Goal: Transaction & Acquisition: Book appointment/travel/reservation

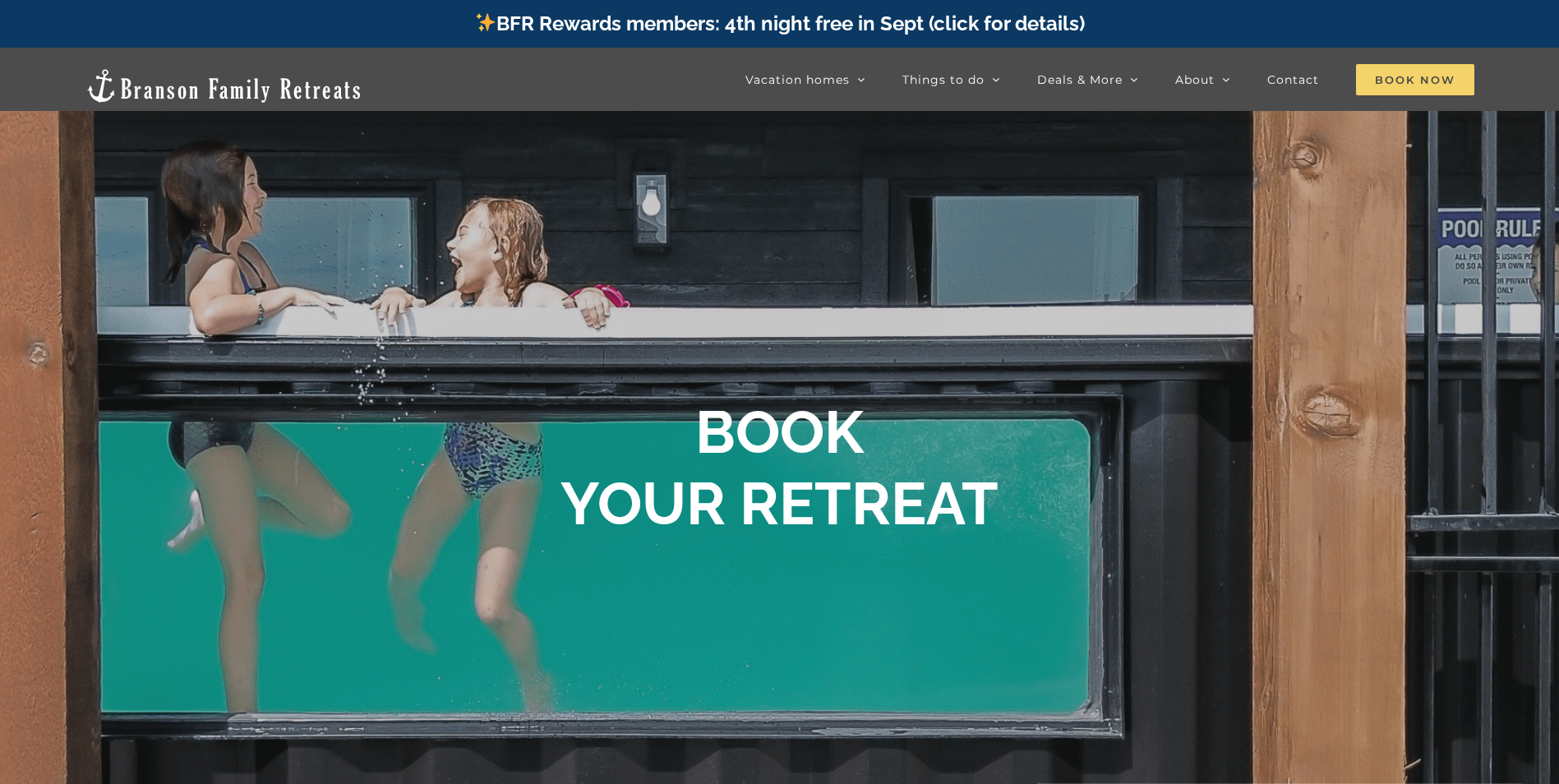
click at [1391, 76] on span "Book Now" at bounding box center [1415, 80] width 119 height 32
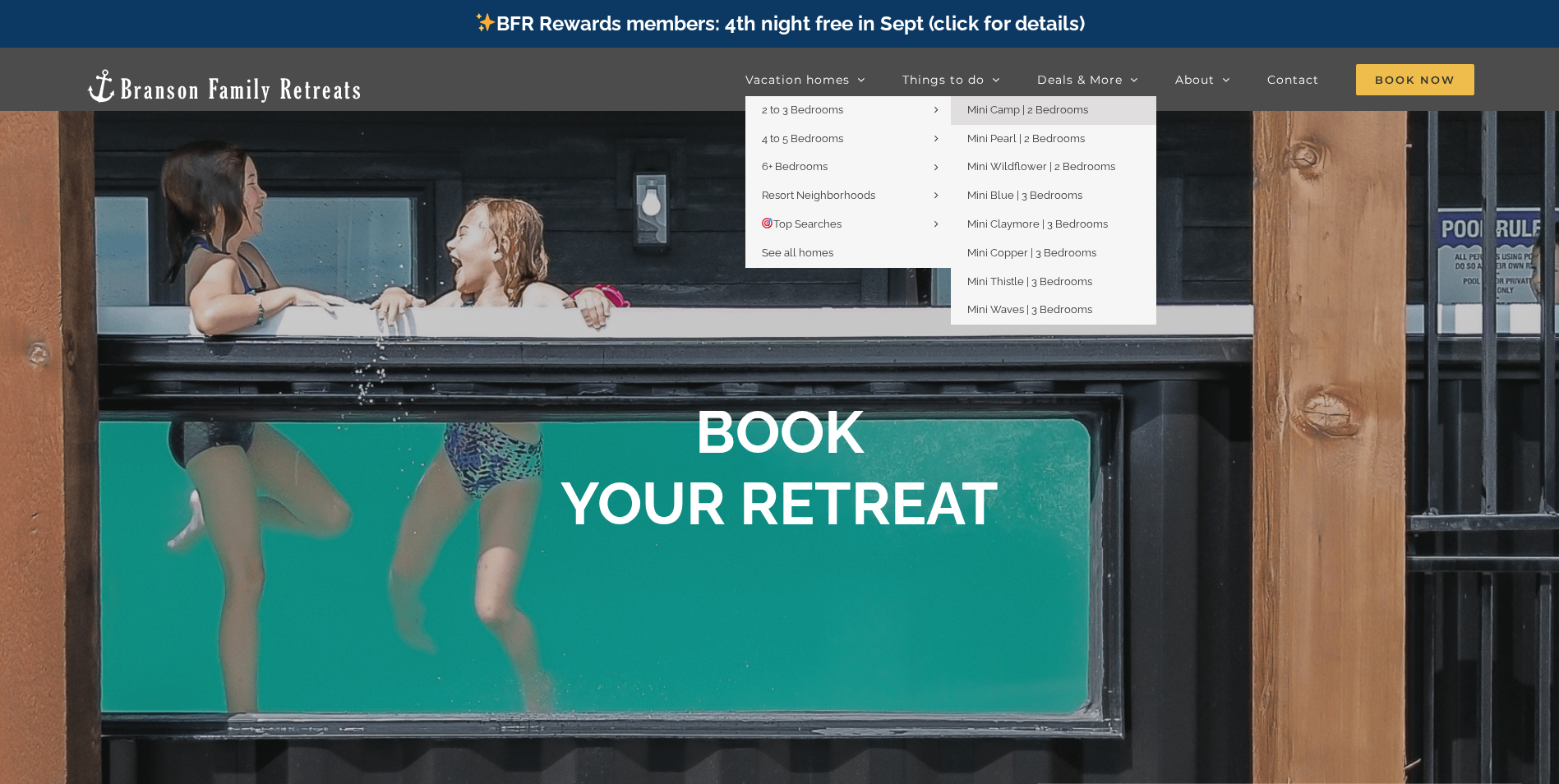
click at [986, 105] on span "Mini Camp | 2 Bedrooms" at bounding box center [1028, 109] width 120 height 12
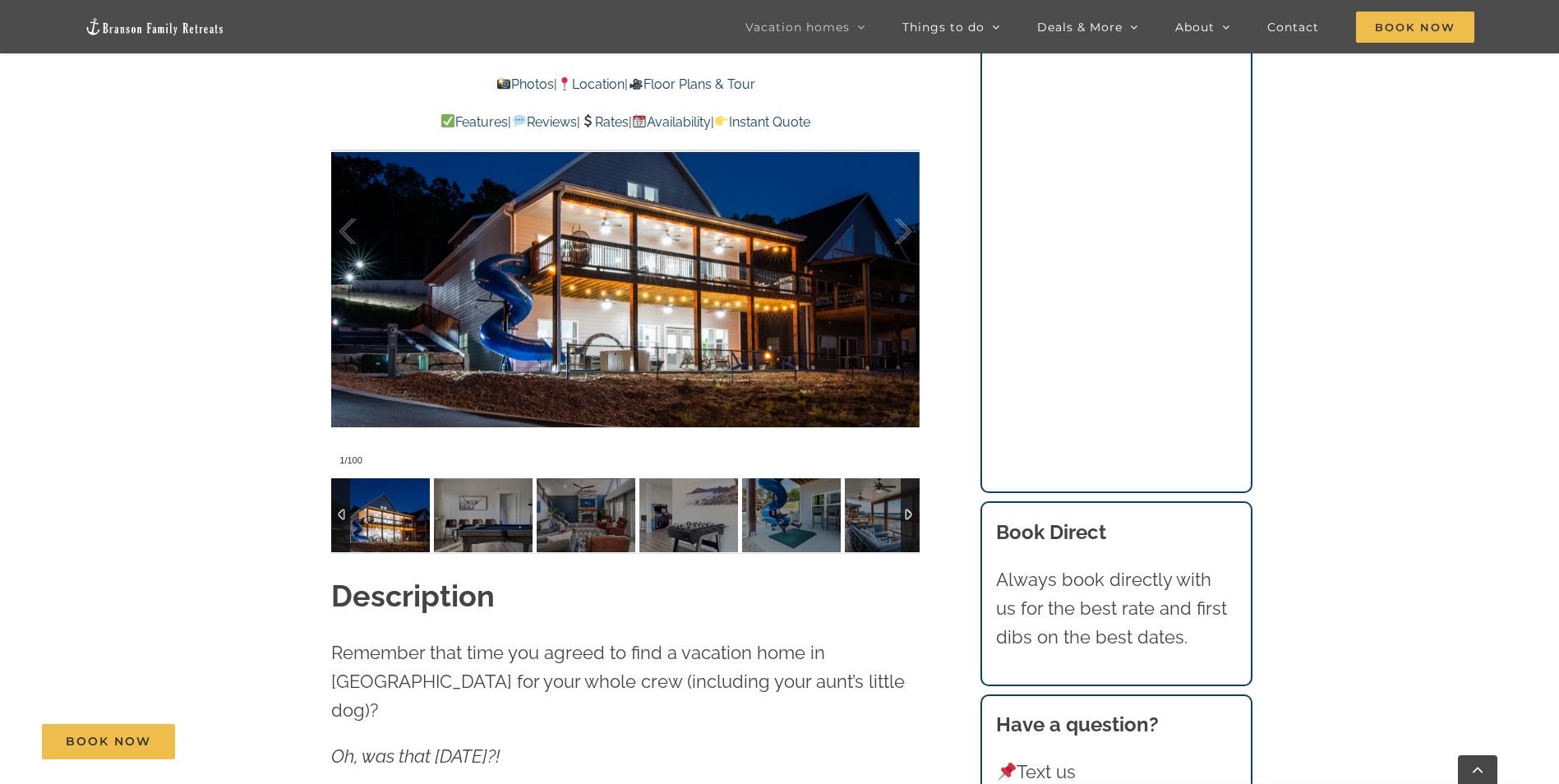
scroll to position [1479, 0]
click at [484, 525] on img at bounding box center [483, 514] width 98 height 74
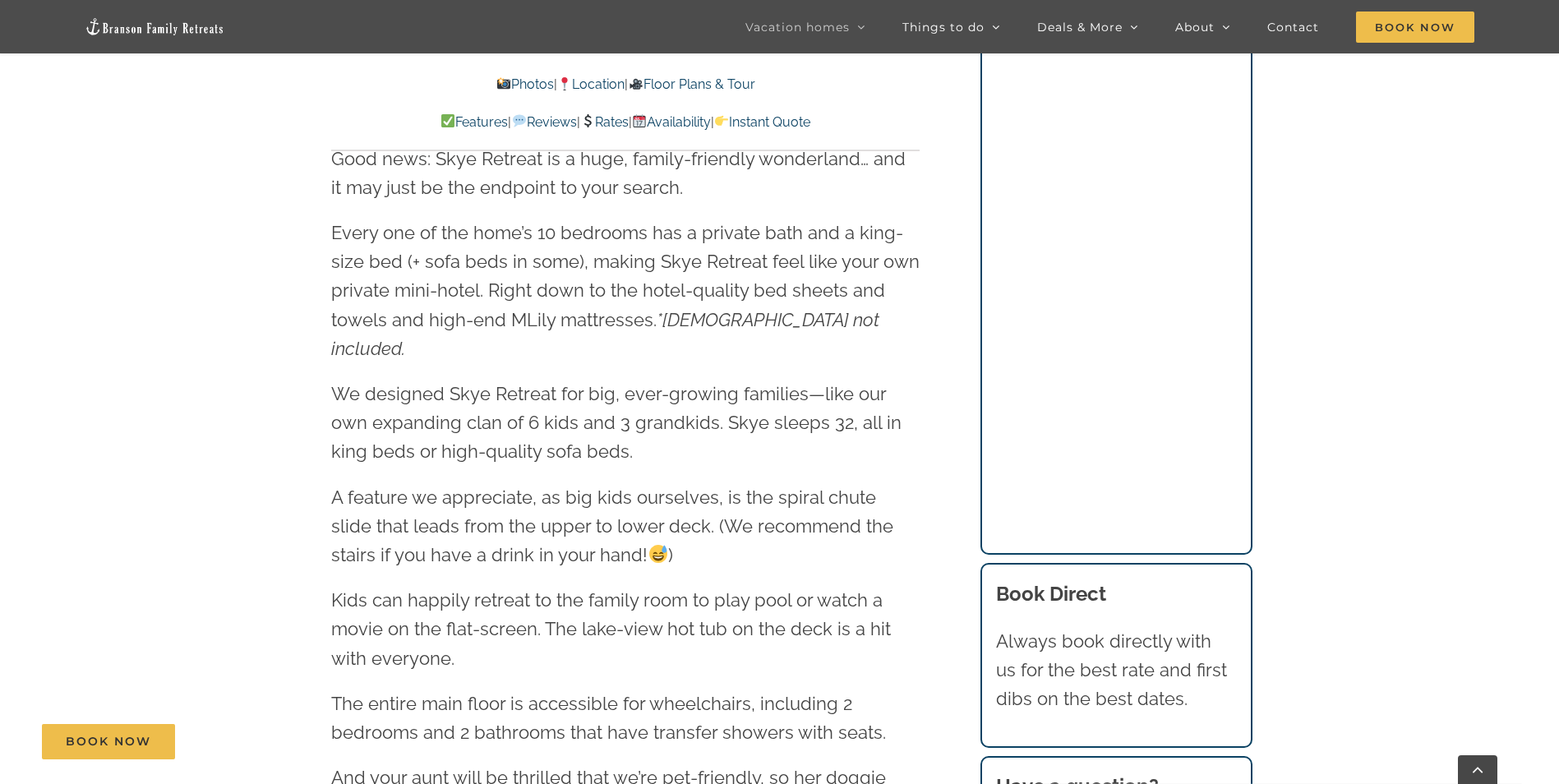
scroll to position [2136, 0]
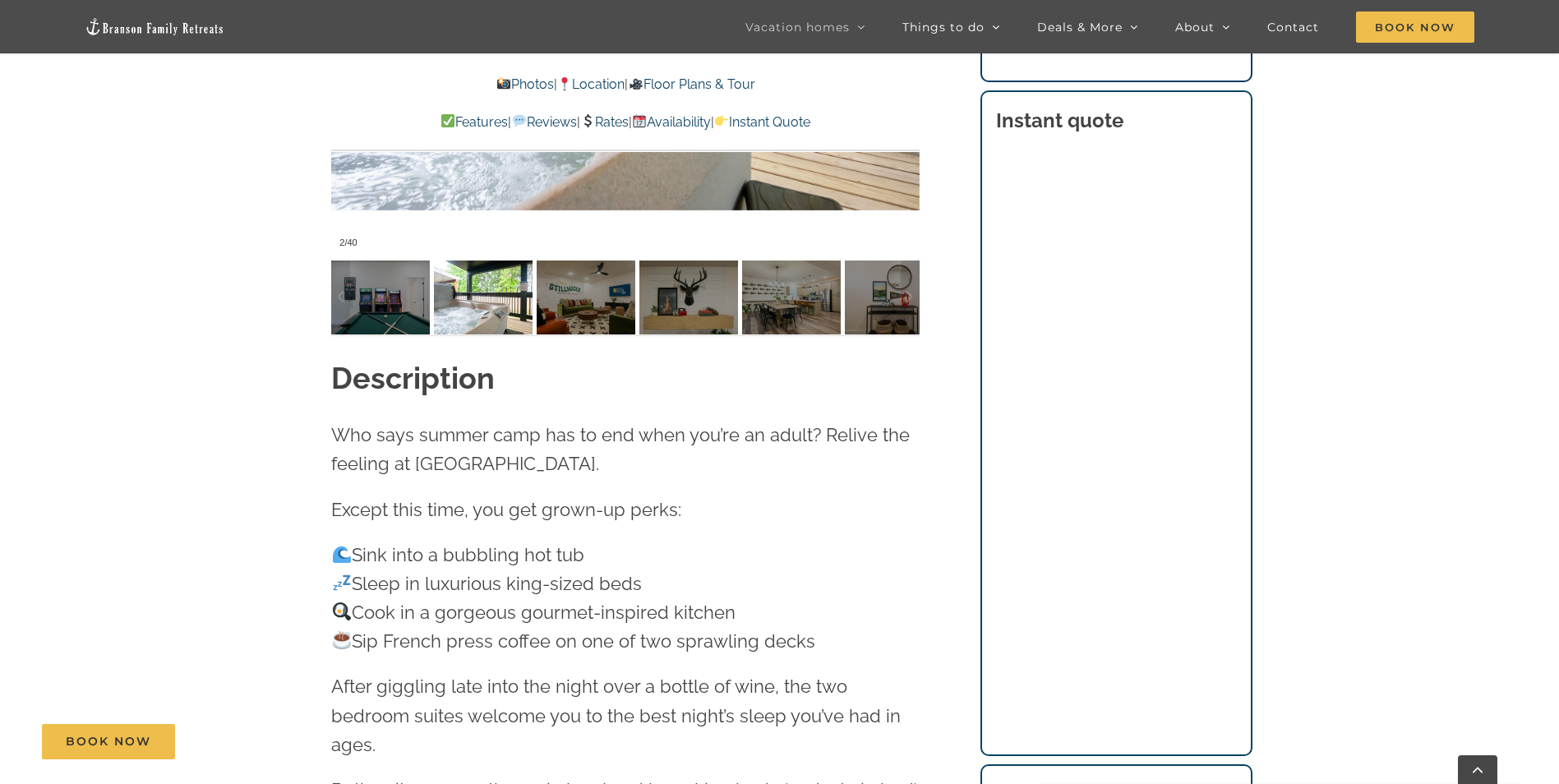
scroll to position [1726, 0]
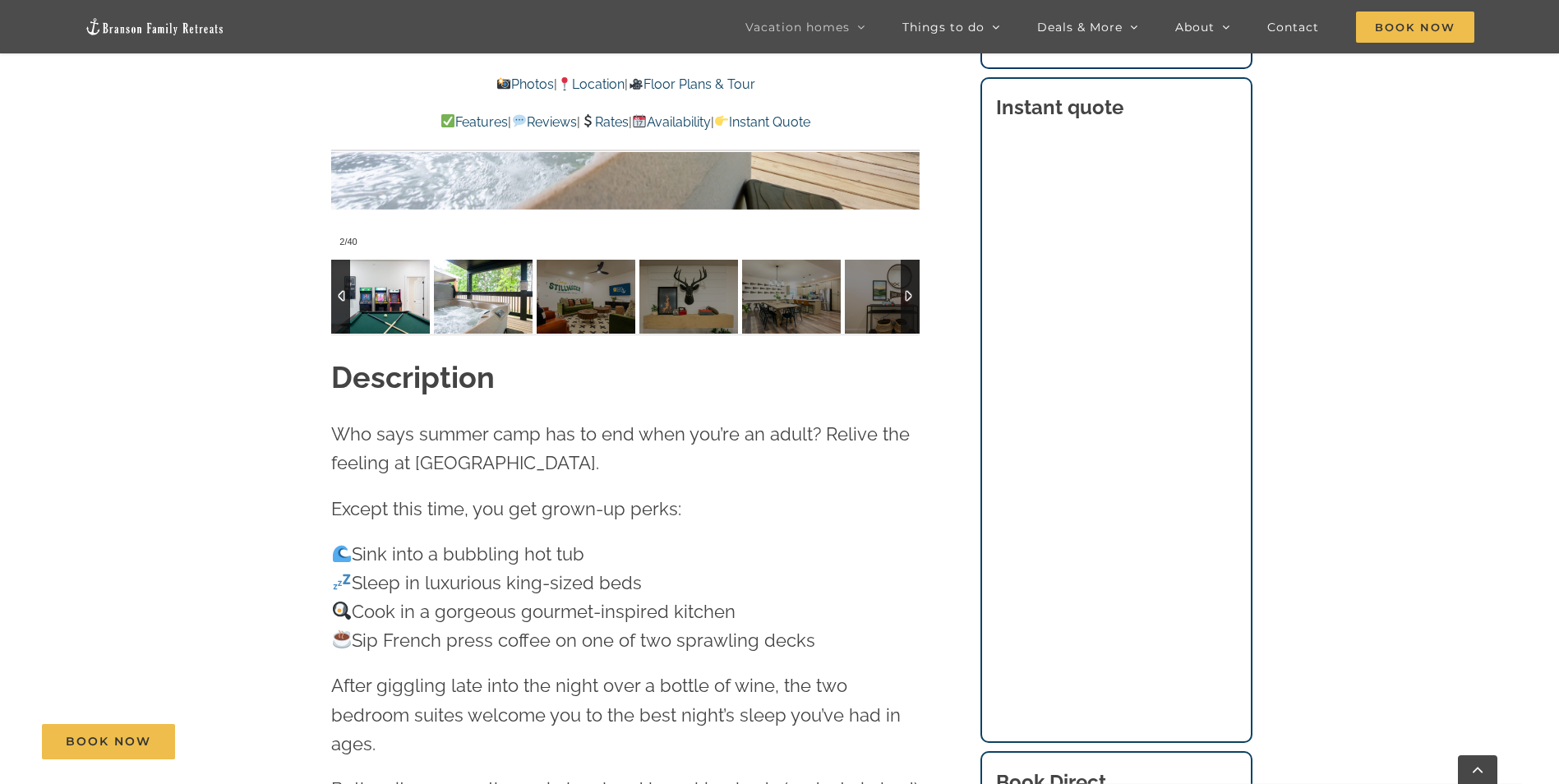
click at [403, 299] on img at bounding box center [380, 297] width 98 height 74
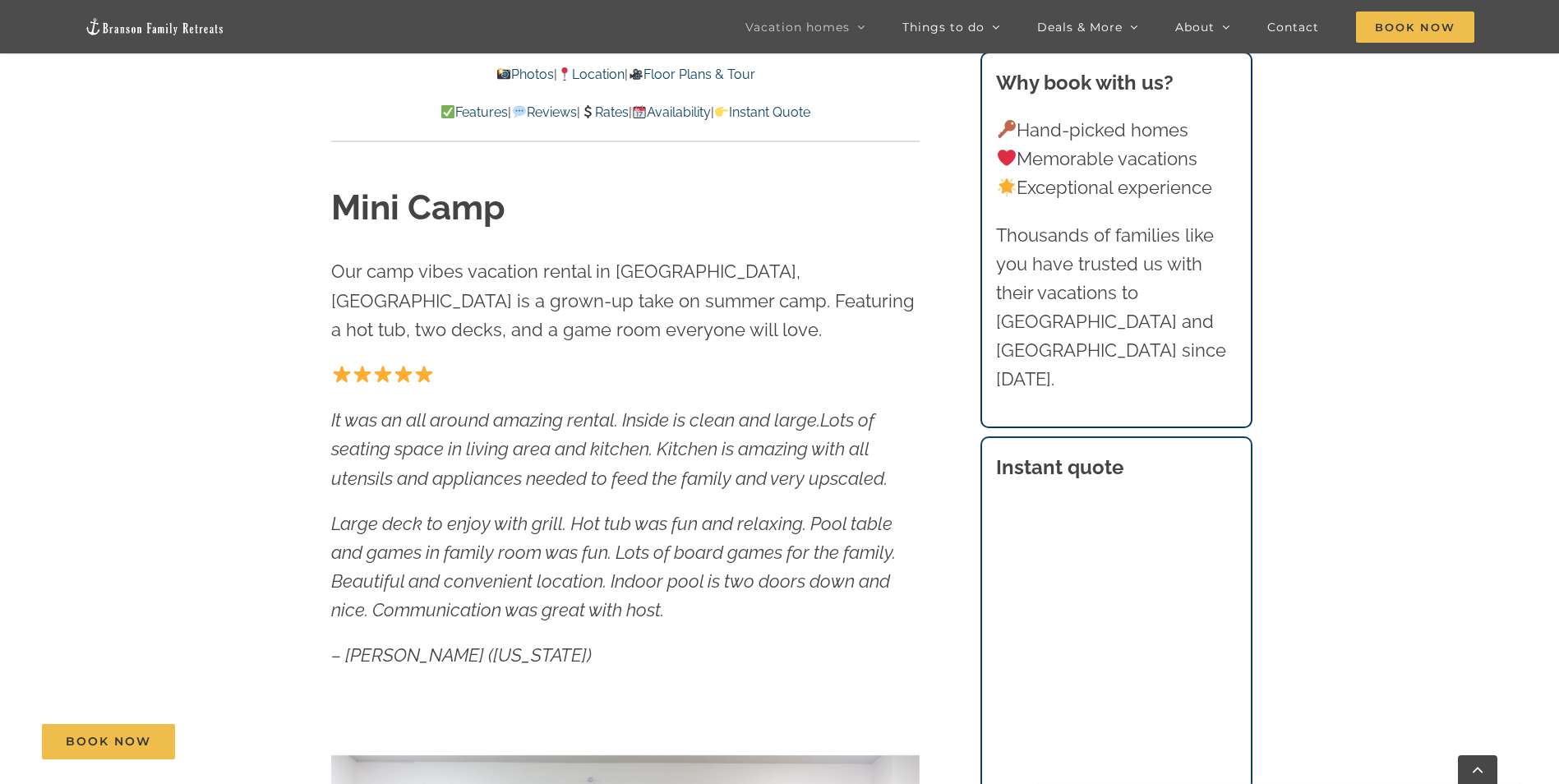
scroll to position [411, 0]
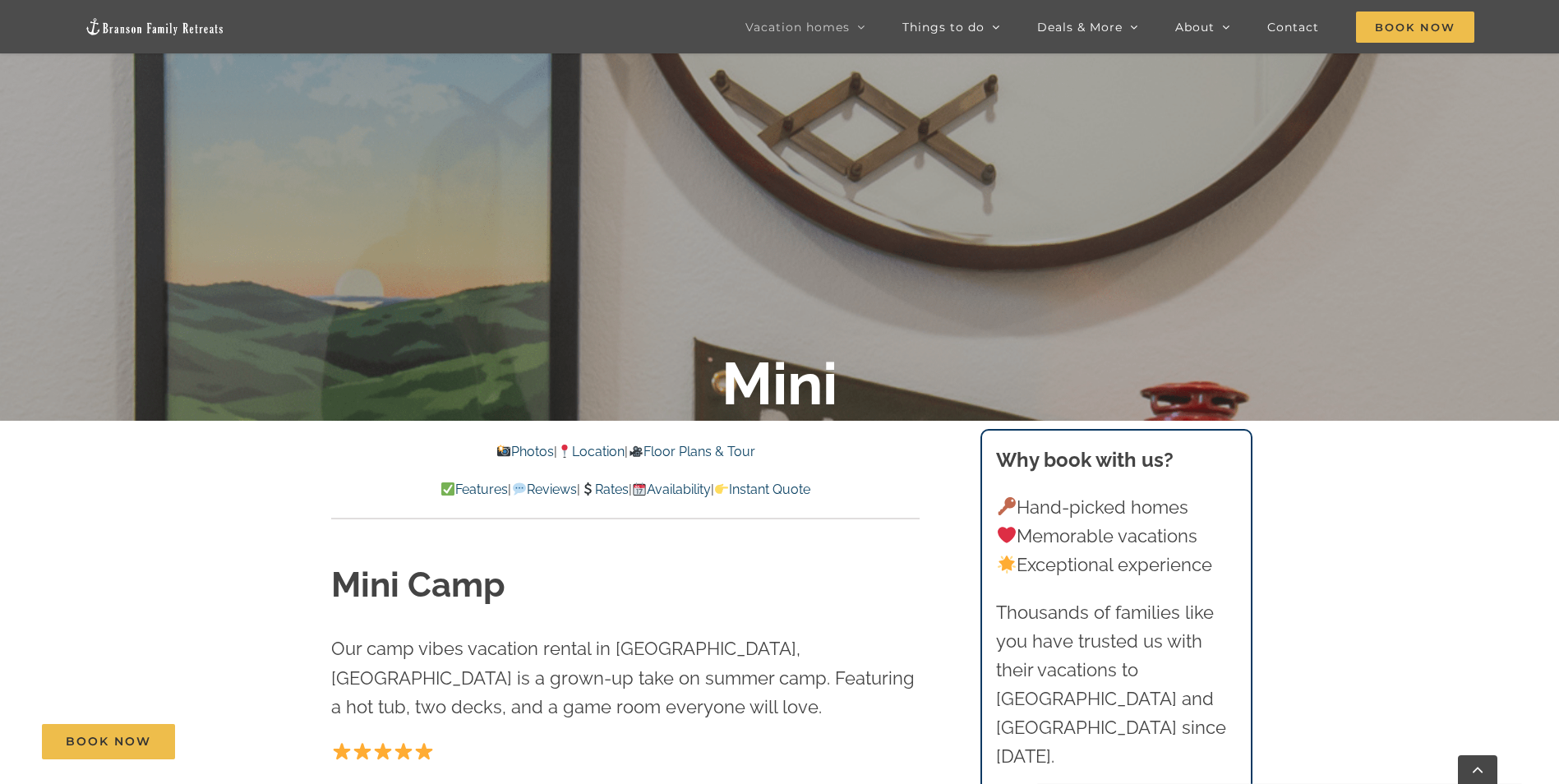
click at [610, 485] on link "Rates" at bounding box center [604, 489] width 48 height 16
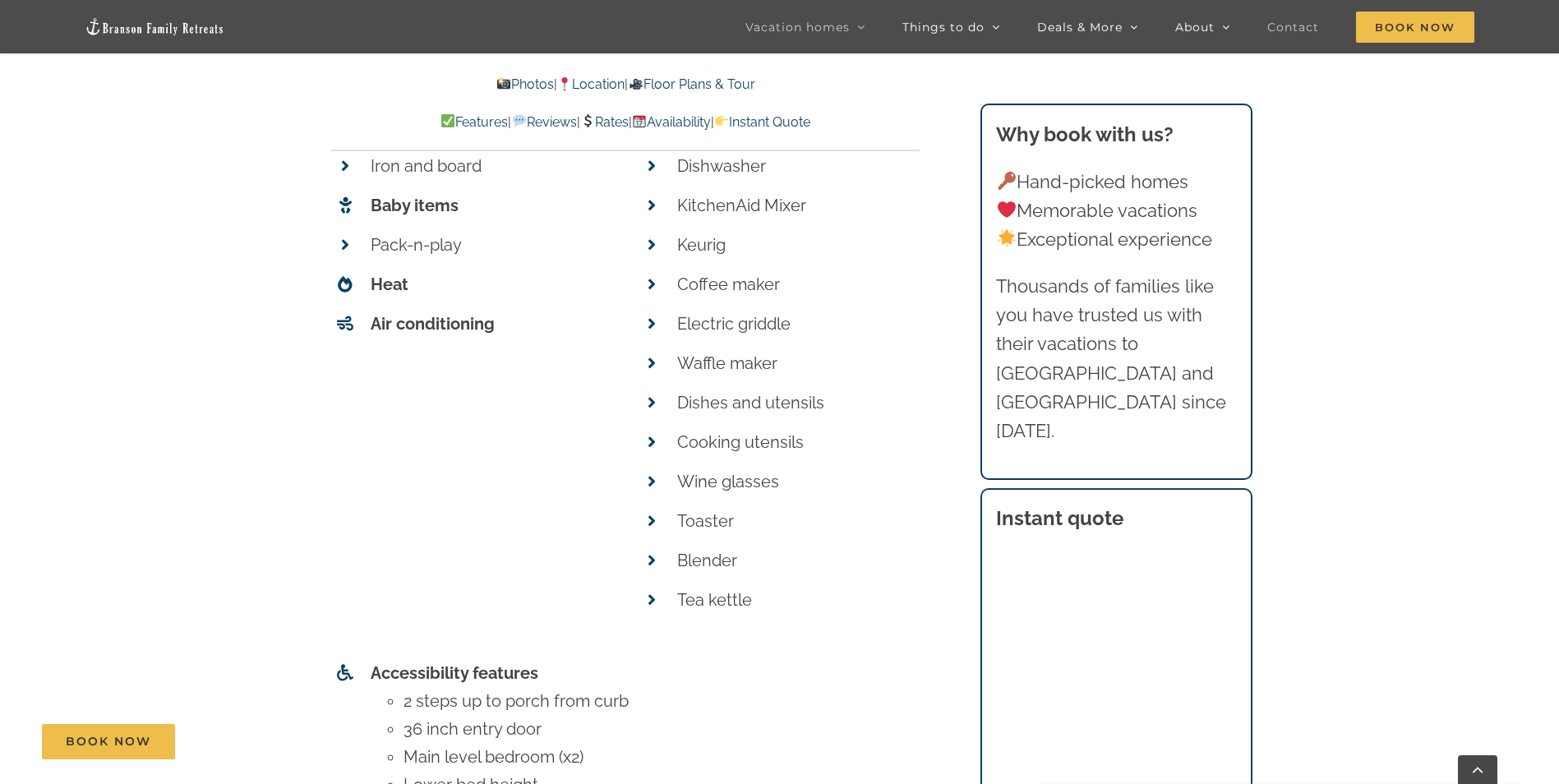
scroll to position [7369, 0]
